Goal: Transaction & Acquisition: Purchase product/service

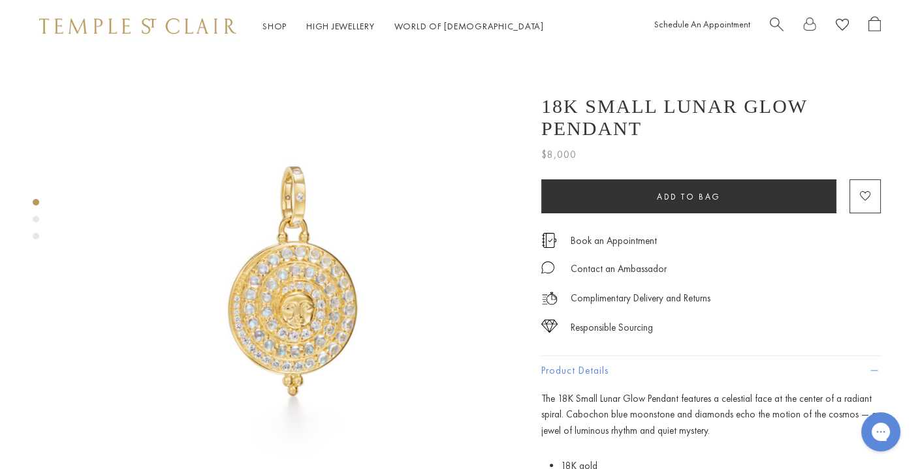
click at [771, 13] on div "Shop Shop Categories Amulets Pendants & Charms Lockets Chains & Leather Cords E…" at bounding box center [460, 26] width 920 height 52
click at [771, 23] on span "Search" at bounding box center [777, 23] width 14 height 14
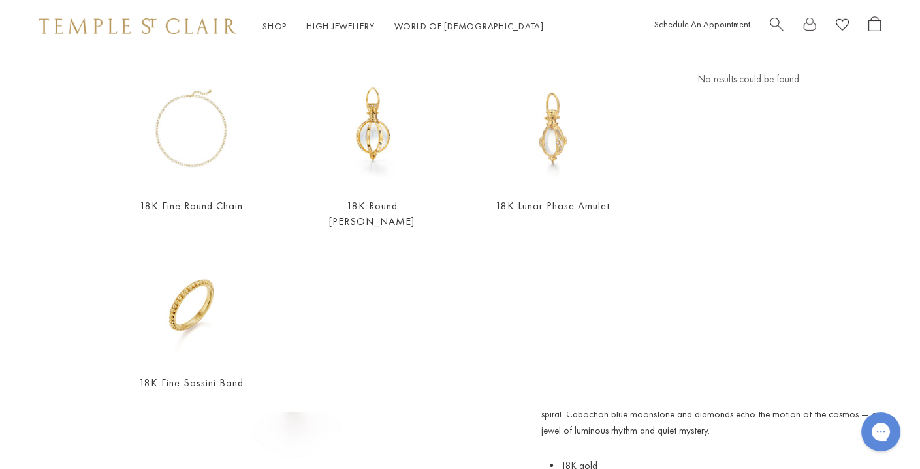
scroll to position [134, 0]
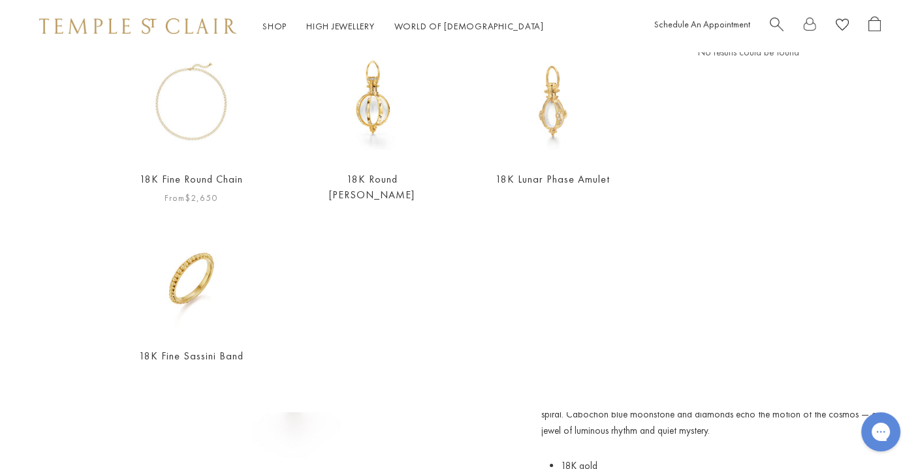
type input "**********"
click at [224, 140] on img at bounding box center [191, 102] width 116 height 116
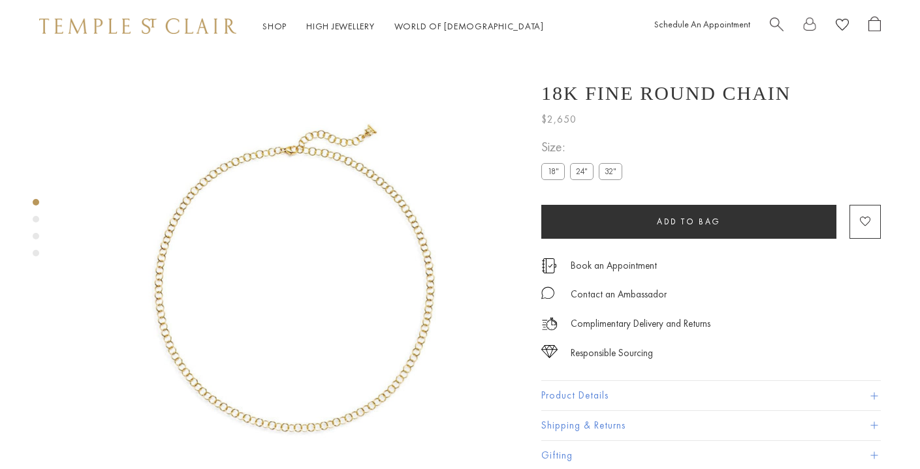
click at [607, 163] on label "32"" at bounding box center [610, 171] width 23 height 16
